Goal: Transaction & Acquisition: Purchase product/service

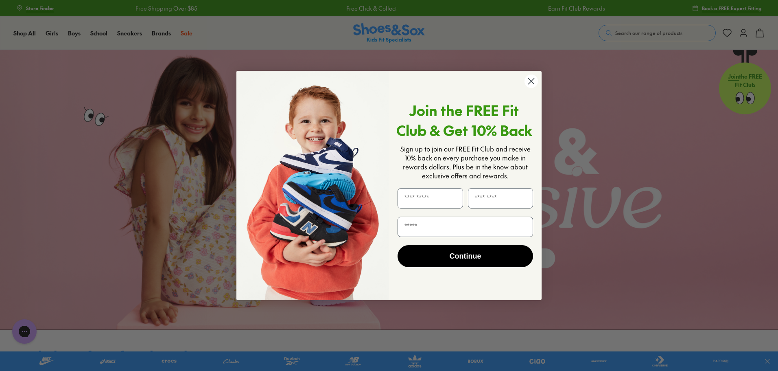
click at [536, 79] on circle "Close dialog" at bounding box center [530, 80] width 13 height 13
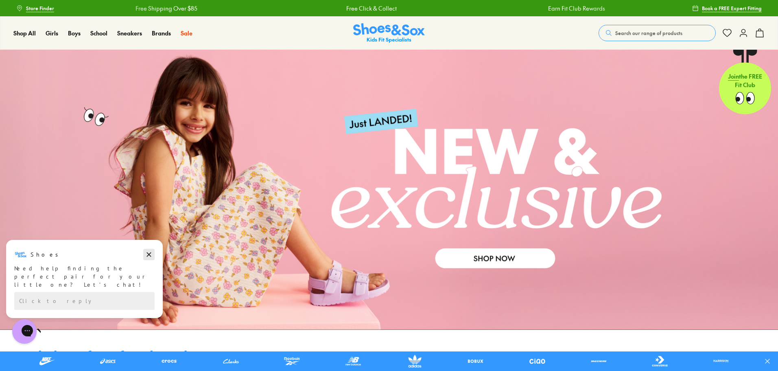
click at [150, 251] on icon "Dismiss campaign" at bounding box center [149, 254] width 8 height 10
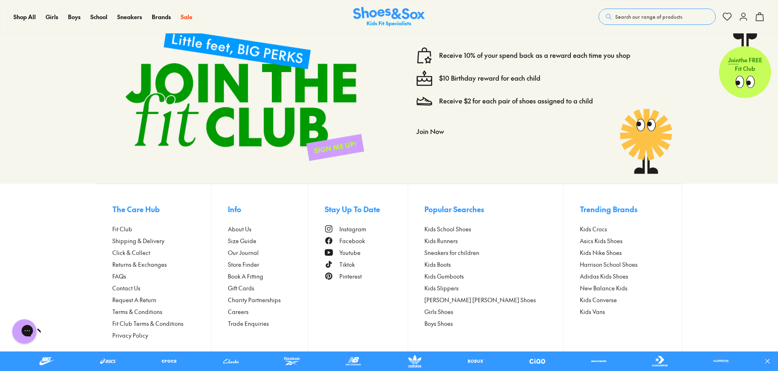
scroll to position [2430, 0]
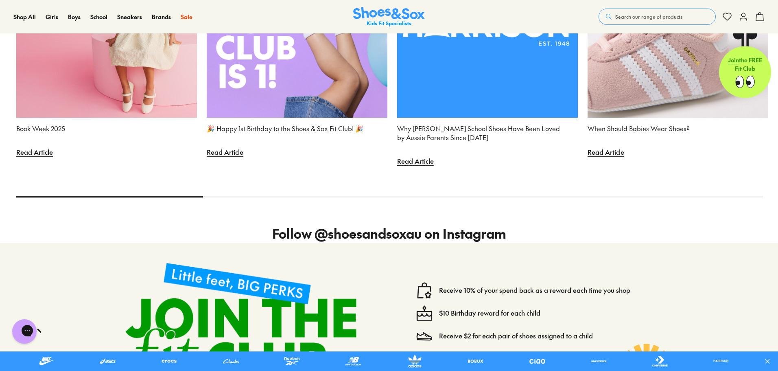
click at [653, 13] on span "Search our range of products" at bounding box center [648, 16] width 67 height 7
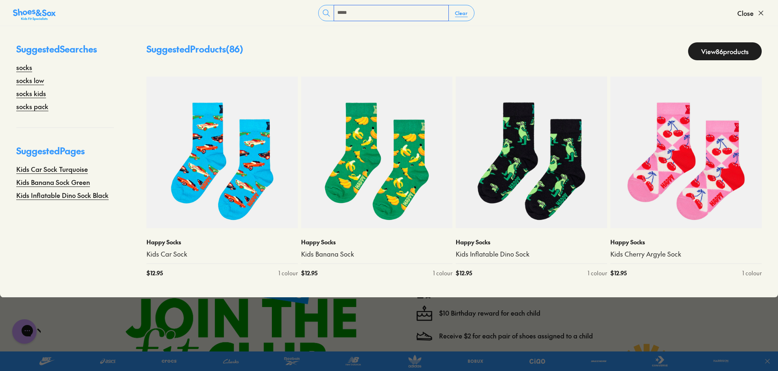
type input "*****"
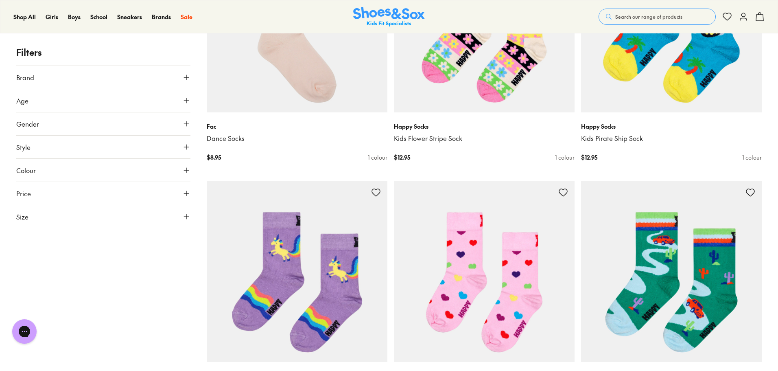
scroll to position [3052, 0]
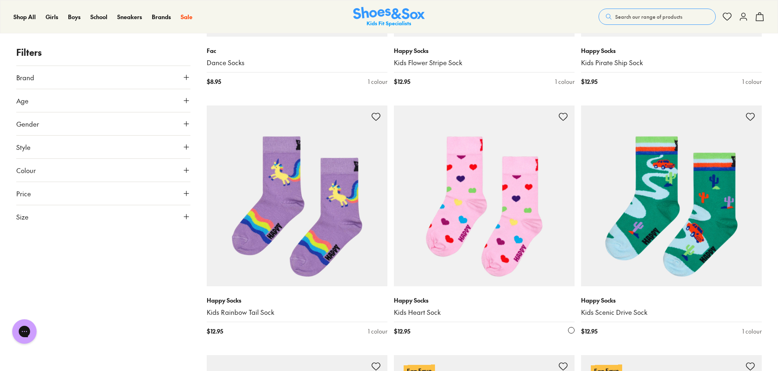
click at [492, 208] on img at bounding box center [484, 195] width 181 height 181
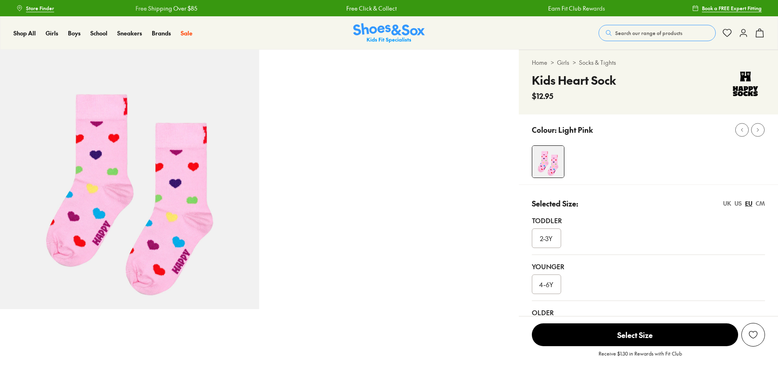
select select "*"
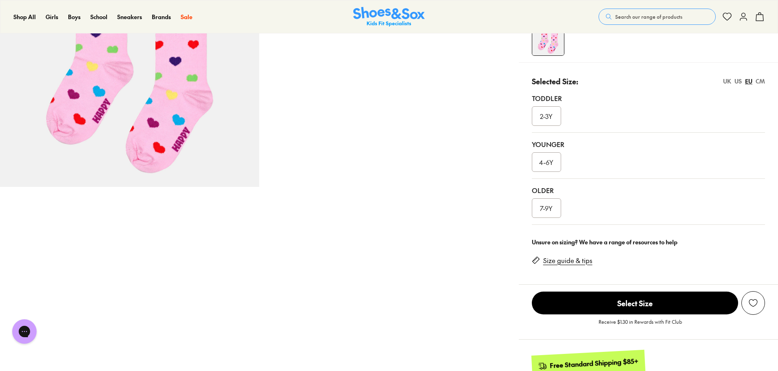
click at [546, 212] on span "7-9Y" at bounding box center [546, 208] width 13 height 10
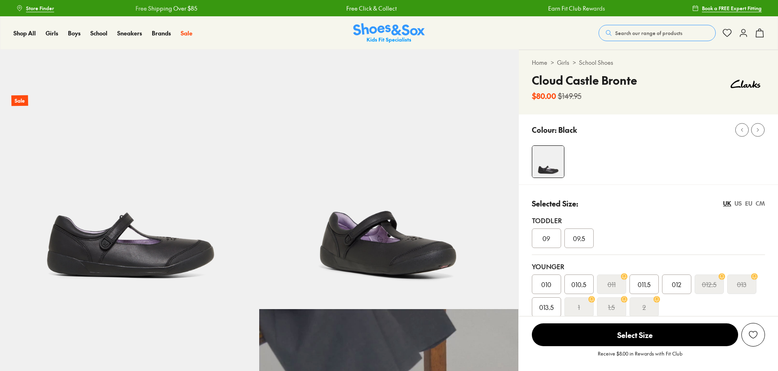
select select "*"
